Goal: Navigation & Orientation: Understand site structure

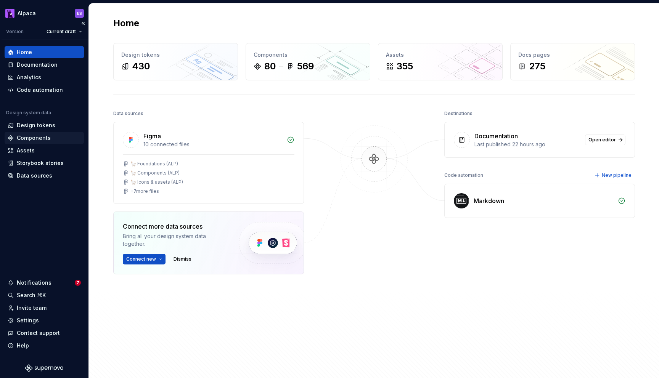
click at [41, 141] on div "Components" at bounding box center [34, 138] width 34 height 8
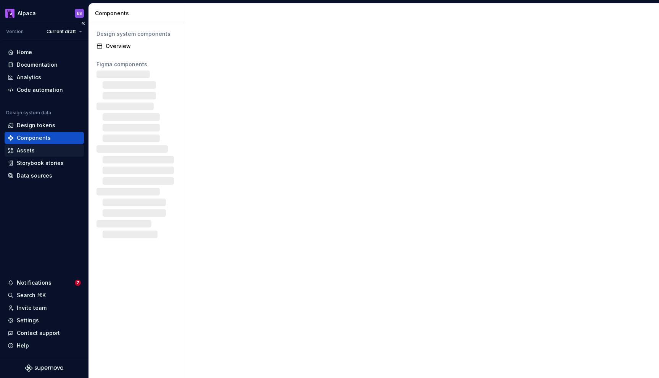
click at [37, 150] on div "Assets" at bounding box center [44, 151] width 73 height 8
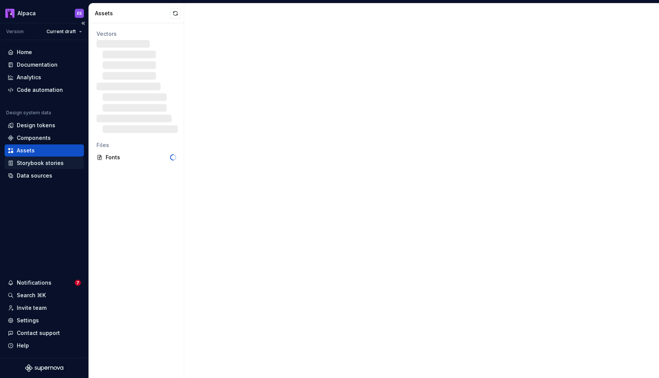
click at [39, 161] on div "Storybook stories" at bounding box center [40, 163] width 47 height 8
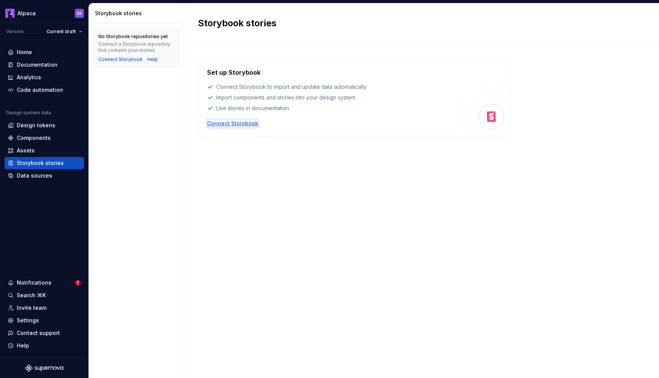
click at [243, 124] on div "Connect Storybook" at bounding box center [232, 124] width 51 height 8
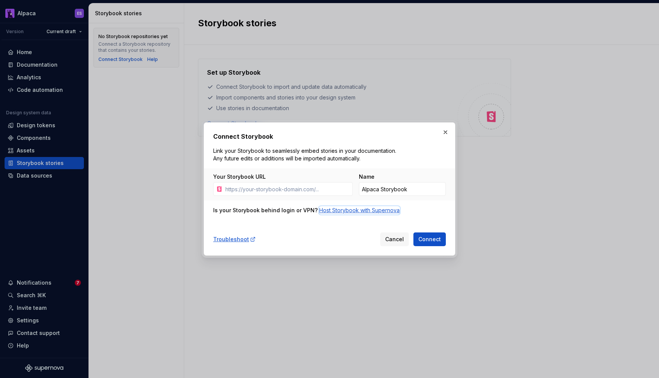
click at [347, 211] on div "Host Storybook with Supernova" at bounding box center [359, 211] width 80 height 8
click at [297, 228] on div "Connect Storybook Link your Storybook to seamlessly embed stories in your docum…" at bounding box center [329, 189] width 233 height 114
click at [446, 135] on button "button" at bounding box center [445, 132] width 11 height 11
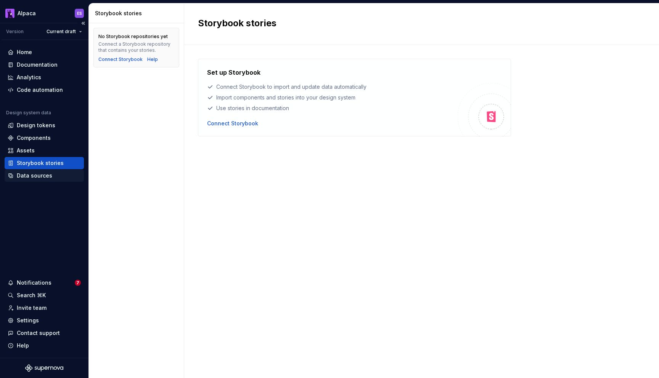
click at [35, 174] on div "Data sources" at bounding box center [34, 176] width 35 height 8
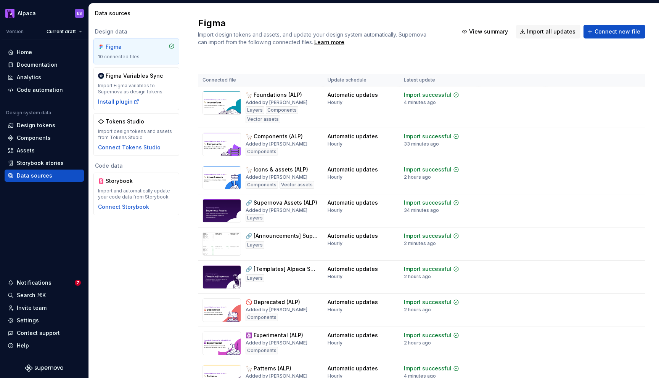
click at [277, 25] on h2 "Figma" at bounding box center [323, 23] width 251 height 12
click at [154, 127] on div "Tokens Studio Import design tokens and assets from Tokens Studio Connect Tokens…" at bounding box center [136, 135] width 77 height 34
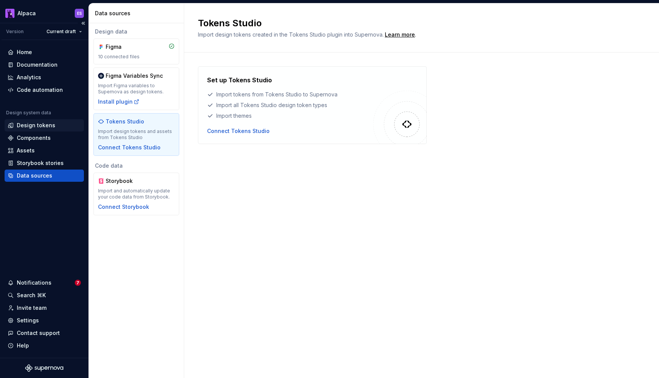
click at [36, 125] on div "Design tokens" at bounding box center [36, 126] width 39 height 8
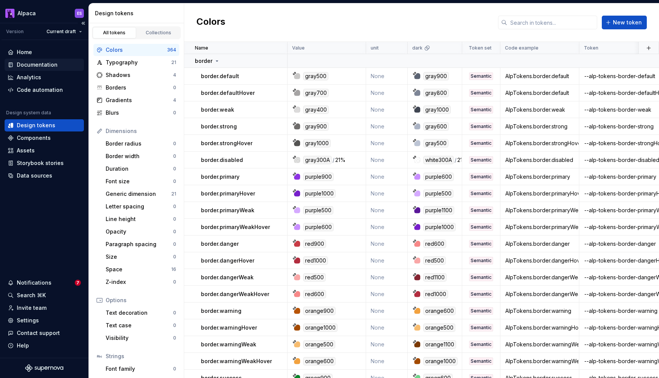
click at [42, 71] on div "Documentation" at bounding box center [44, 65] width 79 height 12
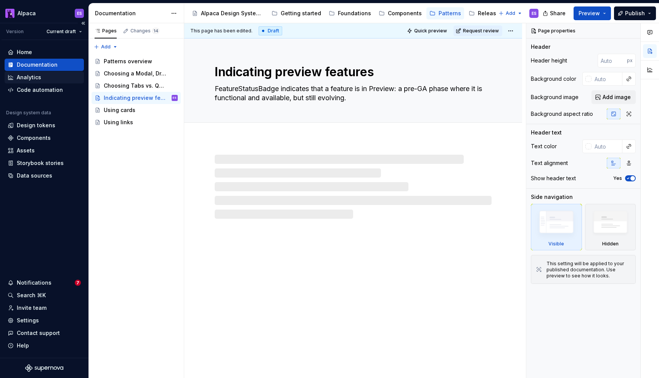
click at [30, 78] on div "Analytics" at bounding box center [29, 78] width 24 height 8
type textarea "*"
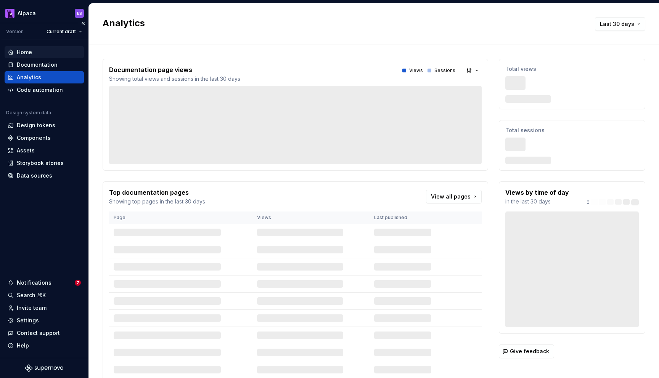
click at [32, 51] on div "Home" at bounding box center [44, 52] width 73 height 8
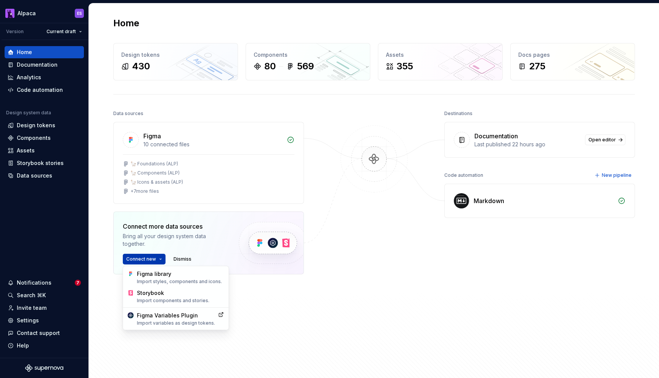
click at [159, 260] on html "Alpaca ES Version Current draft Home Documentation Analytics Code automation De…" at bounding box center [329, 189] width 659 height 378
click at [309, 284] on html "Alpaca ES Version Current draft Home Documentation Analytics Code automation De…" at bounding box center [329, 189] width 659 height 378
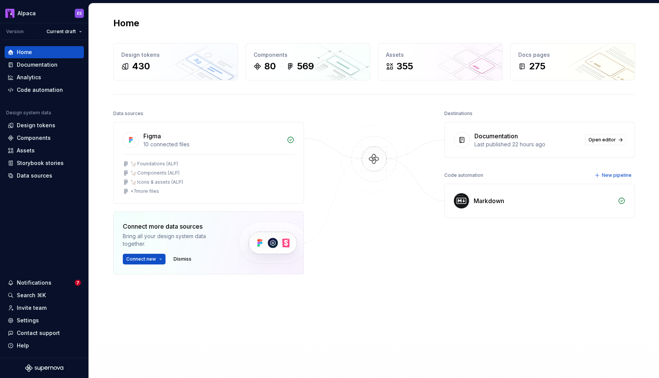
click at [366, 161] on img at bounding box center [374, 166] width 74 height 83
click at [377, 205] on img at bounding box center [374, 166] width 74 height 83
click at [400, 212] on div at bounding box center [374, 221] width 76 height 227
click at [618, 202] on icon at bounding box center [622, 201] width 8 height 8
click at [611, 174] on span "New pipeline" at bounding box center [617, 175] width 30 height 6
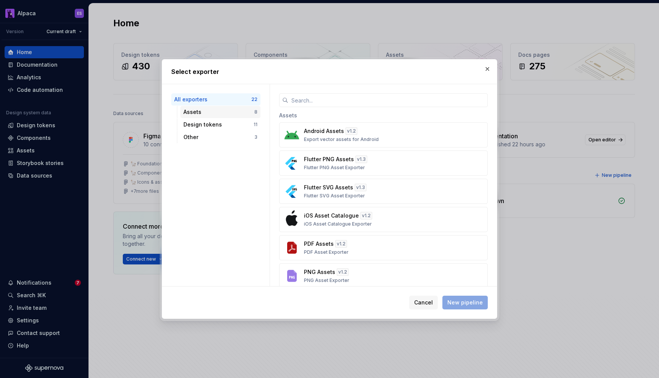
click at [217, 117] on div "Assets 8" at bounding box center [220, 112] width 80 height 12
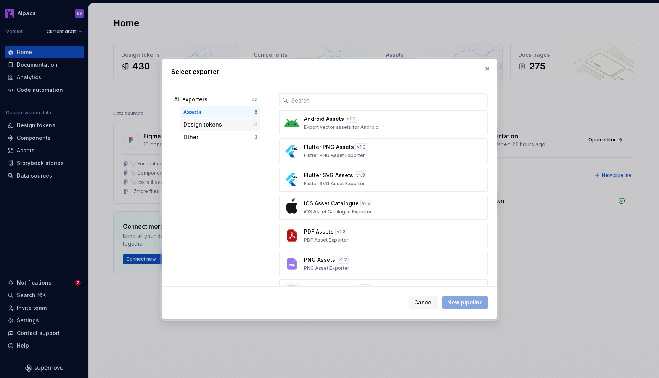
click at [218, 127] on div "Design tokens" at bounding box center [218, 125] width 70 height 8
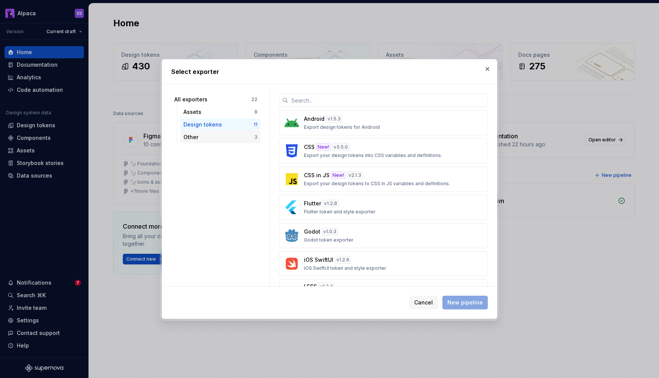
click at [218, 141] on div "Other" at bounding box center [218, 137] width 71 height 8
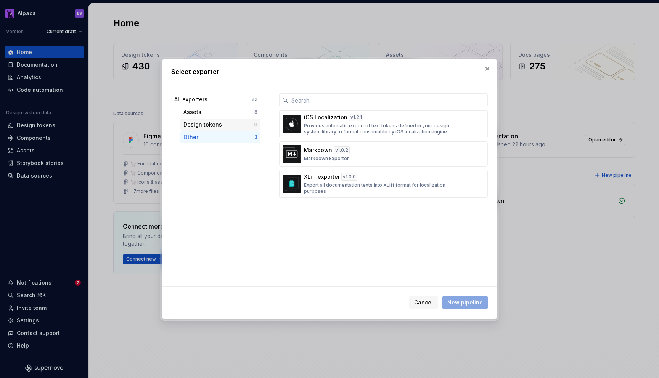
click at [223, 130] on div "Design tokens 11" at bounding box center [220, 125] width 80 height 12
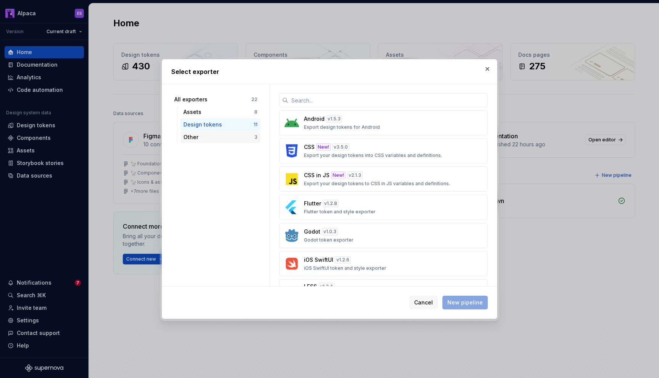
click at [231, 140] on div "Other" at bounding box center [218, 137] width 71 height 8
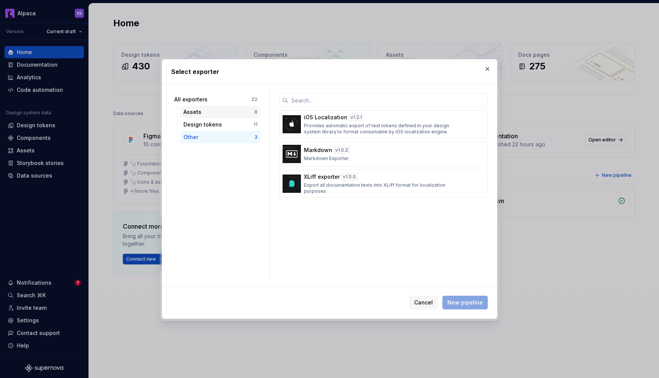
click at [223, 112] on div "Assets" at bounding box center [218, 112] width 71 height 8
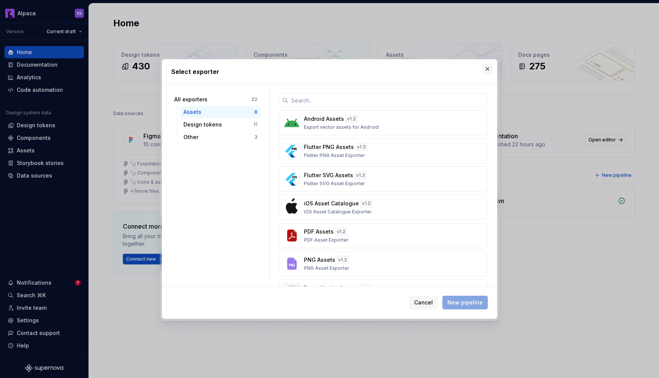
click at [490, 72] on button "button" at bounding box center [487, 69] width 11 height 11
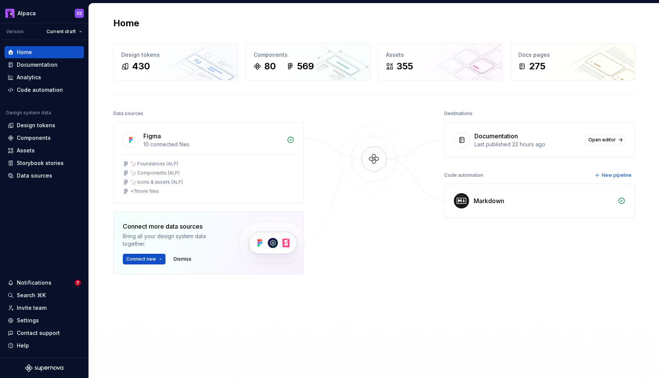
click at [465, 35] on div "Home Design tokens 430 Components 80 569 Assets 355 Docs pages 275 Data sources…" at bounding box center [374, 191] width 549 height 376
click at [26, 57] on div "Home" at bounding box center [44, 52] width 79 height 12
click at [180, 30] on div "Home Design tokens 430 Components 80 569 Assets 355 Docs pages 275 Data sources…" at bounding box center [374, 191] width 549 height 376
